Goal: Navigation & Orientation: Find specific page/section

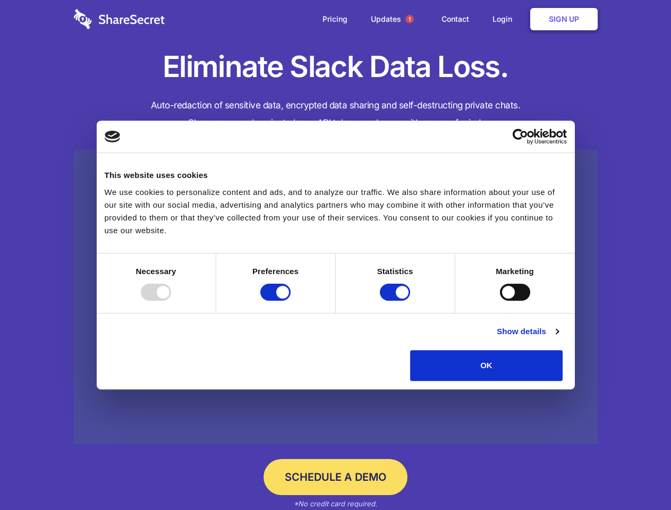
click at [171, 301] on div at bounding box center [156, 292] width 30 height 17
click at [291, 301] on input "Preferences" at bounding box center [275, 292] width 30 height 17
checkbox input "false"
click at [396, 301] on input "Statistics" at bounding box center [395, 292] width 30 height 17
checkbox input "false"
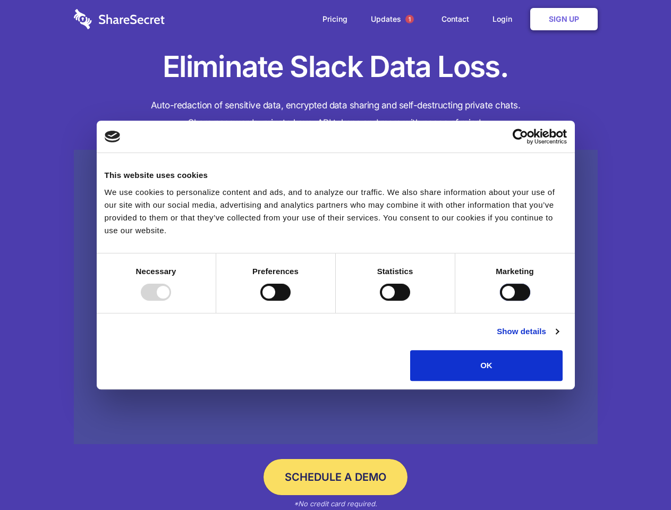
click at [500, 301] on input "Marketing" at bounding box center [515, 292] width 30 height 17
checkbox input "true"
click at [558, 338] on link "Show details" at bounding box center [528, 331] width 62 height 13
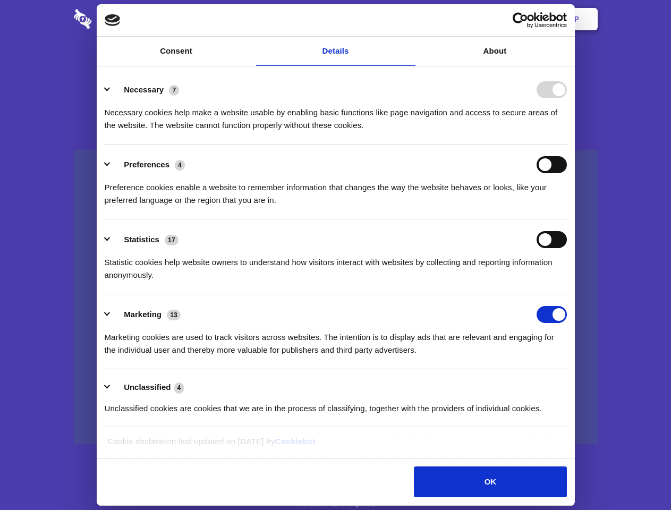
click at [567, 145] on li "Necessary 7 Necessary cookies help make a website usable by enabling basic func…" at bounding box center [336, 107] width 462 height 75
click at [409, 19] on span "1" at bounding box center [409, 19] width 9 height 9
